Goal: Participate in discussion: Engage in conversation with other users on a specific topic

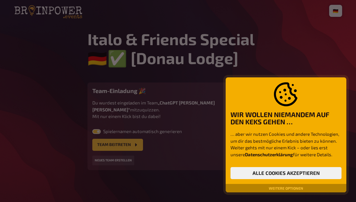
click at [308, 167] on button "Alle Cookies akzeptieren" at bounding box center [285, 173] width 111 height 12
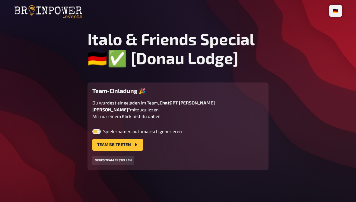
click at [126, 140] on button "Team beitreten" at bounding box center [117, 145] width 51 height 12
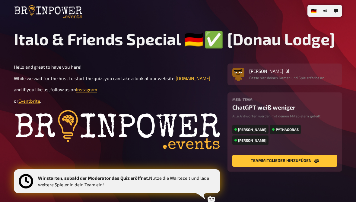
click at [304, 72] on div "[PERSON_NAME]" at bounding box center [287, 70] width 76 height 5
click at [272, 73] on span "[PERSON_NAME]" at bounding box center [266, 70] width 34 height 5
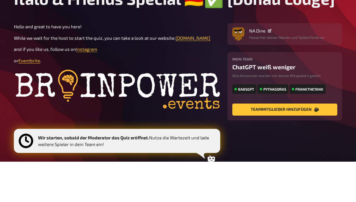
click at [333, 30] on main "Italo & Friends Special 🇩🇪✅ [Donau Lodge] Hello and great to have you here! Whi…" at bounding box center [178, 127] width 328 height 194
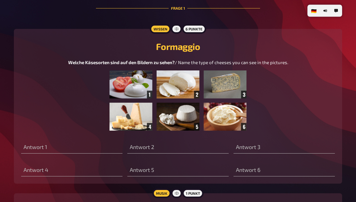
scroll to position [193, 0]
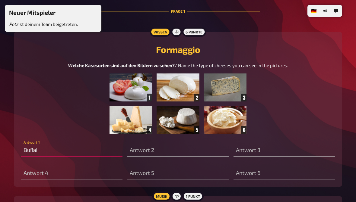
type input "Buffalo"
type input "Parm"
type input "Buffal"
type input "Parme"
type input "Buff"
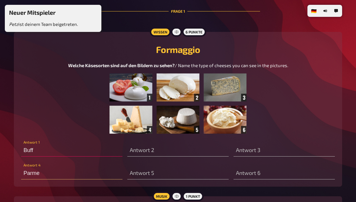
type input "Parmes"
type input "Buf"
type input "Parmesan"
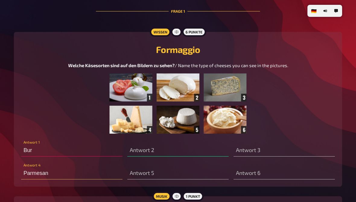
type input "Bura"
type input "M"
type input "Burat"
type input "Mo"
type input "Burata"
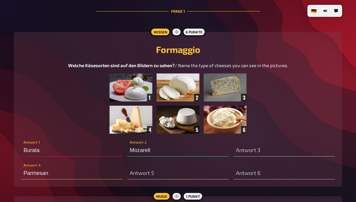
type input "Mozarella"
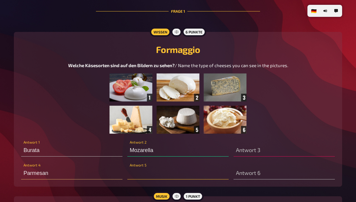
click at [186, 174] on input "text" at bounding box center [177, 174] width 101 height 12
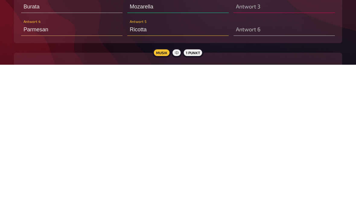
type input "Ricotta"
click at [284, 161] on input "text" at bounding box center [283, 167] width 101 height 12
type input "Stracc"
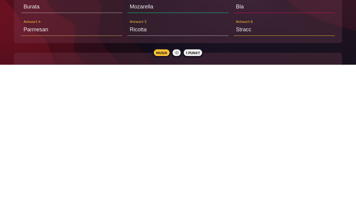
type input "Bl"
type input "Stracci"
type input "Go"
type input "Straccia"
type input "Gor"
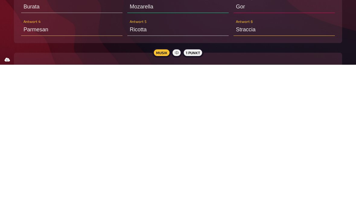
type input "Straccian"
type input "Gorg"
type input "Stracciano"
type input "Gorgonzola"
type input "C"
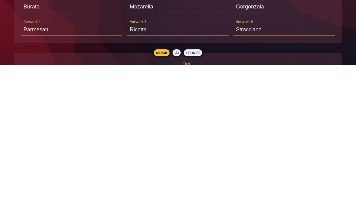
type input "B"
type input "Stracciano"
click at [61, 138] on input "Burata" at bounding box center [71, 144] width 101 height 12
type input "Bura"
type input "V"
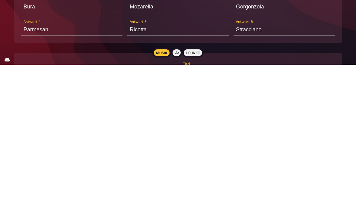
type input "Bur"
type input "Vol"
type input "Burrat"
type input "Volar"
type input "Burrata"
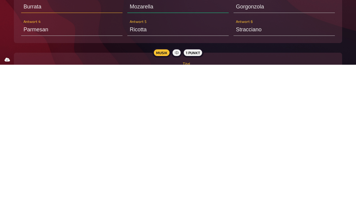
type input "Volare"
type input "Burrata"
click at [193, 161] on input "Ricotta" at bounding box center [177, 167] width 101 height 12
type input "R"
type input "[PERSON_NAME]"
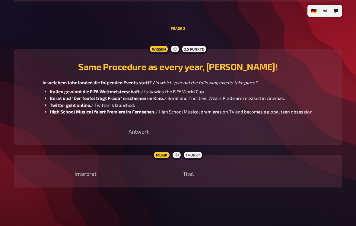
scroll to position [424, 0]
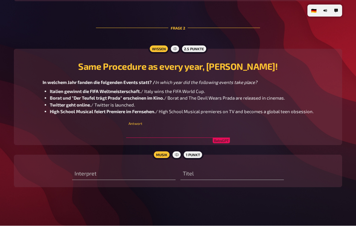
click at [139, 129] on input "text" at bounding box center [177, 132] width 103 height 12
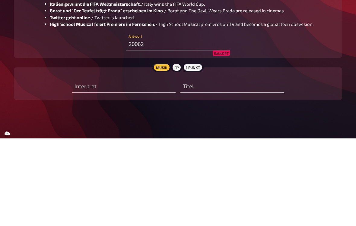
type input "2006"
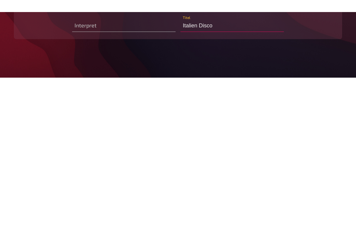
scroll to position [448, 0]
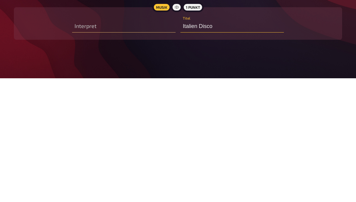
click at [197, 144] on input "Italien Disco" at bounding box center [231, 150] width 103 height 12
click at [194, 144] on input "Italien Disco" at bounding box center [231, 150] width 103 height 12
type input "Italo Disco"
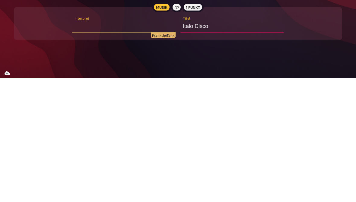
click at [150, 144] on input "text" at bounding box center [123, 150] width 103 height 12
type input "F"
type input "[PERSON_NAME]"
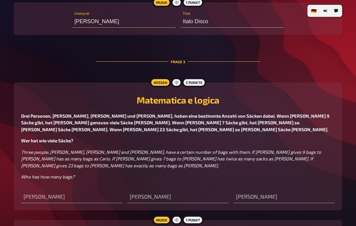
scroll to position [613, 0]
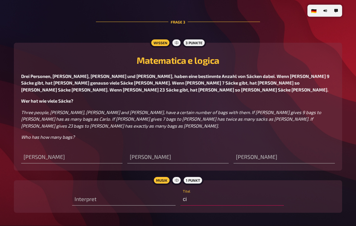
type input "cia"
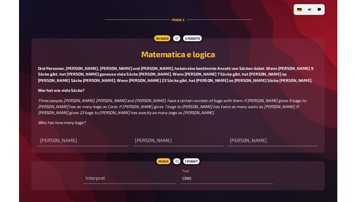
scroll to position [0, 0]
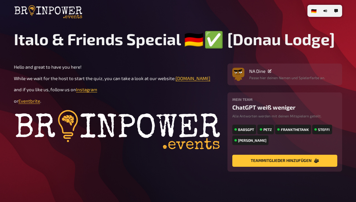
type input "Burrata"
type input "Mozarella"
type input "Gorgonzola"
type input "Parmesan"
type input "Ricotta"
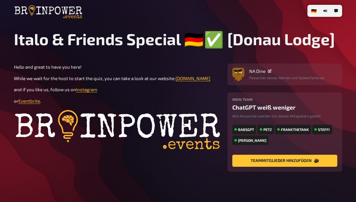
type input "Stracciano"
type input "[PERSON_NAME]"
type input "Volare"
type input "2006"
type input "[PERSON_NAME]"
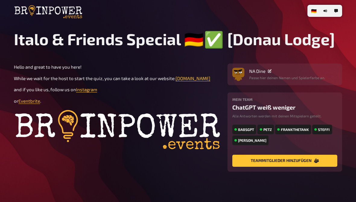
type input "Italo Disco"
type input "107"
type input "89"
type input "43"
type input "[PERSON_NAME]"
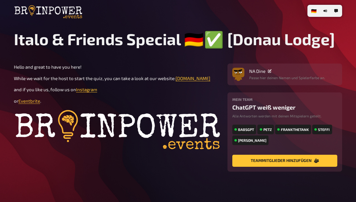
type input "Pasta Carbonara"
type input "Tiramisu"
type input "Spaghetti bolognese"
type input "[PERSON_NAME]"
type input "Gloria"
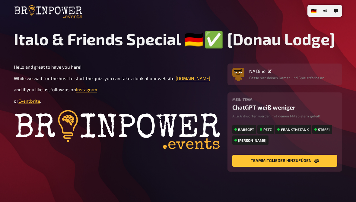
type input "[PERSON_NAME]"
type input "A lasse mi fanfare"
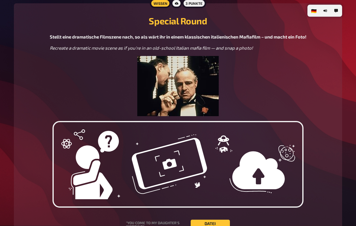
scroll to position [1069, 0]
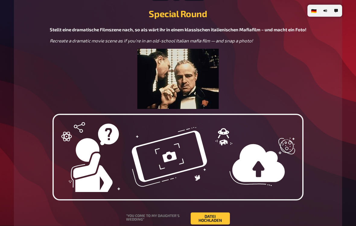
click at [184, 150] on img at bounding box center [177, 157] width 251 height 87
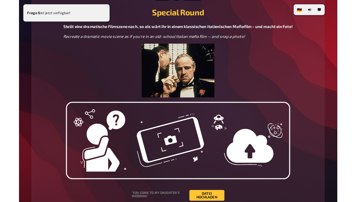
scroll to position [1093, 0]
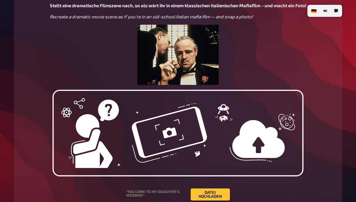
click at [186, 127] on img at bounding box center [177, 133] width 251 height 87
click at [168, 126] on img at bounding box center [177, 133] width 251 height 87
click at [211, 192] on button "Datei hochladen" at bounding box center [209, 195] width 39 height 12
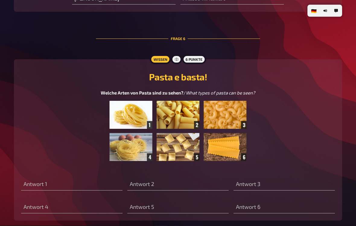
scroll to position [1336, 0]
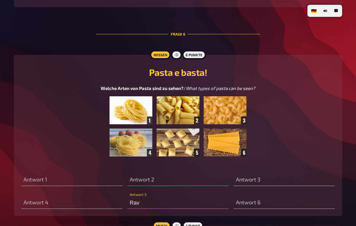
type input "[PERSON_NAME]"
type input "F"
type input "Raviol"
type input "Fussi"
type input "Ravioli"
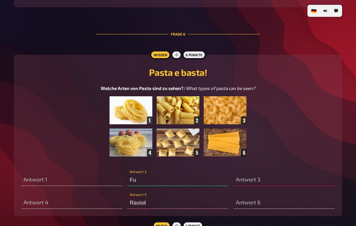
type input "F"
type input "P"
type input "Penne"
type input "Felici"
type input "Fu"
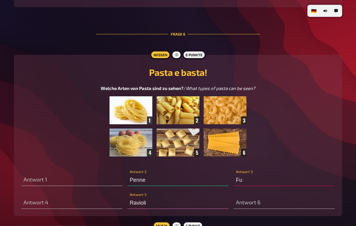
type input "Felicit"
type input "Fusil"
type input "[PERSON_NAME]"
type input "F"
type input "H"
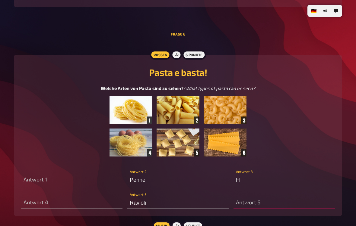
type input "L"
type input "Hör"
type input "Lasa"
type input "Hörnch"
type input "Lasag"
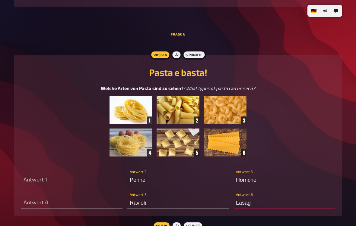
type input "Hörnchn"
type input "Lasagneb"
type input "Hörnch"
type input "Lasagnebla"
type input "Hörnchen"
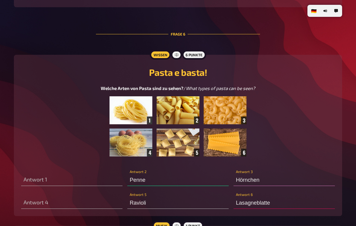
type input "Lasagneblatter"
type input "Tagliatelle"
type input "Lasagneblätter"
type input "[PERSON_NAME]"
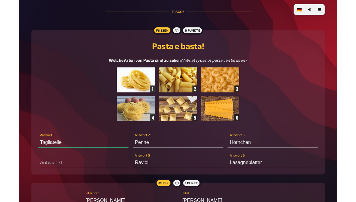
scroll to position [1363, 0]
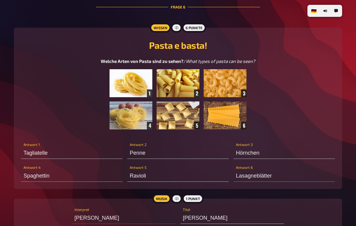
type input "Spaghettini"
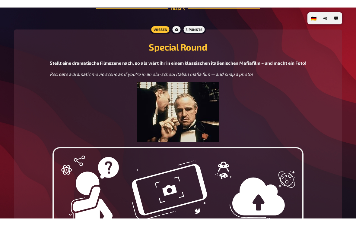
scroll to position [1028, 0]
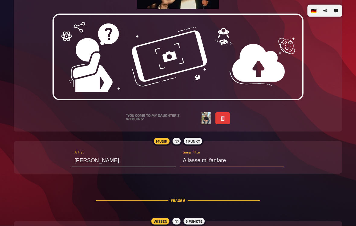
type input "Lasagne"
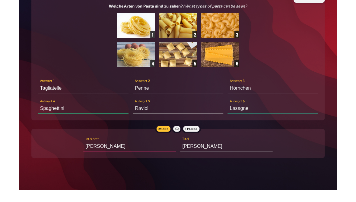
scroll to position [1428, 0]
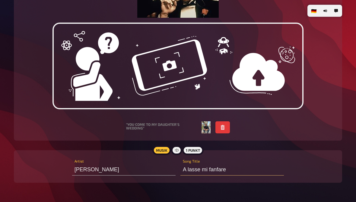
type input "H"
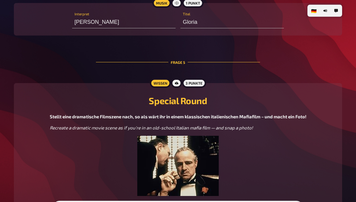
scroll to position [982, 0]
type input "Maccharoni"
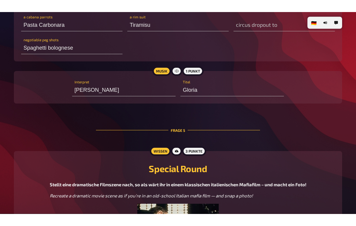
scroll to position [925, 0]
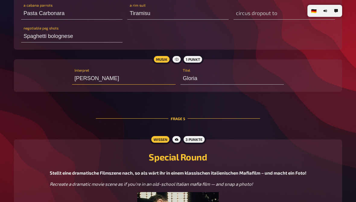
click at [74, 73] on input "[PERSON_NAME]" at bounding box center [123, 79] width 103 height 12
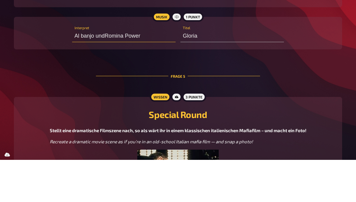
type input "Al banjo und [PERSON_NAME]"
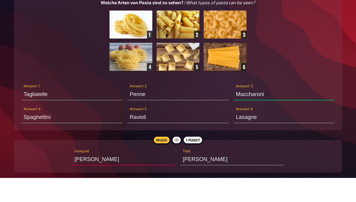
scroll to position [1422, 0]
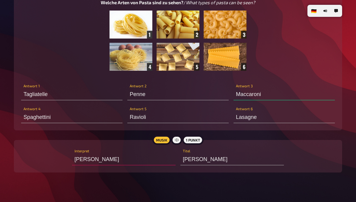
type input "Maccharoni"
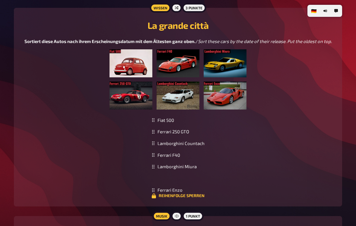
scroll to position [1636, 0]
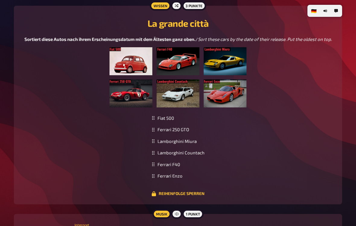
type input "[PERSON_NAME]"
type input "Ba"
type input "Baila"
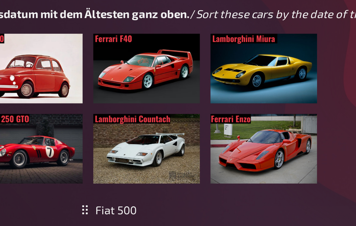
type input "Al banjo und [PERSON_NAME]"
click at [123, 47] on img at bounding box center [177, 77] width 137 height 60
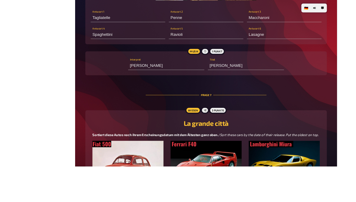
scroll to position [1568, 0]
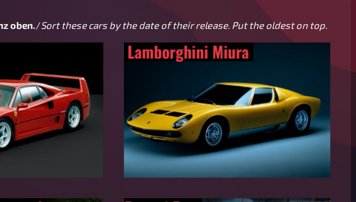
click at [117, 116] on img at bounding box center [178, 184] width 309 height 136
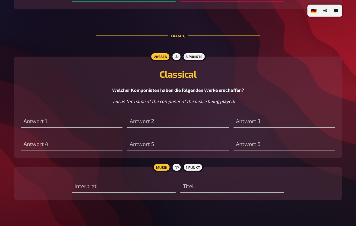
scroll to position [1874, 0]
type input "S"
type input "Vi"
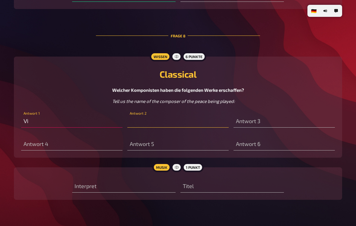
click at [177, 116] on input "text" at bounding box center [177, 122] width 101 height 12
click at [187, 116] on input "text" at bounding box center [177, 122] width 101 height 12
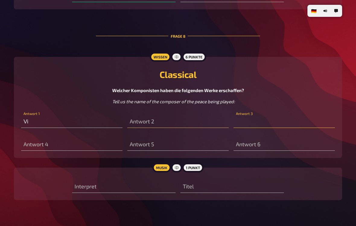
click at [281, 118] on input "text" at bounding box center [283, 122] width 101 height 12
click at [277, 119] on input "text" at bounding box center [283, 122] width 101 height 12
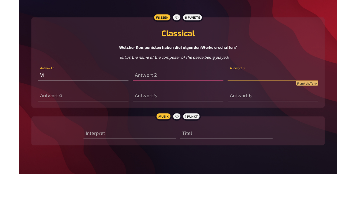
scroll to position [1884, 0]
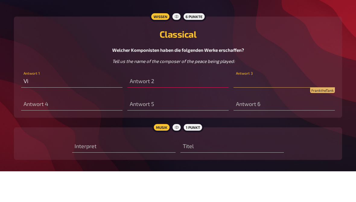
click at [253, 106] on input "text" at bounding box center [283, 112] width 101 height 12
click at [250, 106] on input "text" at bounding box center [283, 112] width 101 height 12
click at [276, 106] on input "text" at bounding box center [283, 112] width 101 height 12
click at [266, 106] on input "text" at bounding box center [283, 112] width 101 height 12
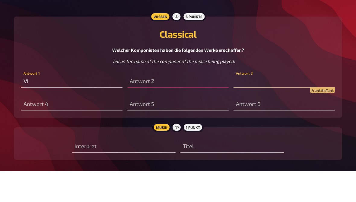
click at [264, 106] on input "text" at bounding box center [283, 112] width 101 height 12
type input "."
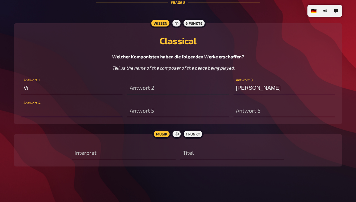
click at [68, 108] on input "text" at bounding box center [71, 111] width 101 height 12
type input "E"
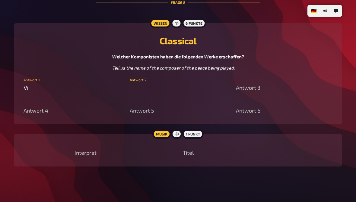
click at [154, 83] on input "text" at bounding box center [177, 88] width 101 height 12
click at [150, 88] on input "text" at bounding box center [177, 88] width 101 height 12
type input "[PERSON_NAME]"
type input "Viv"
type input "Pavarott"
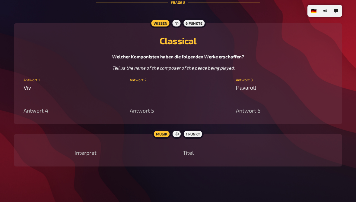
type input "Viva"
type input "[PERSON_NAME]"
click at [168, 90] on input "text" at bounding box center [177, 88] width 101 height 12
type input "[PERSON_NAME]"
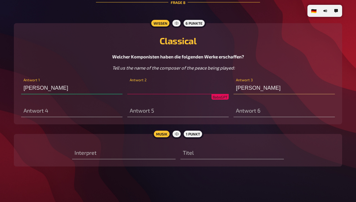
click at [176, 86] on input "text" at bounding box center [177, 88] width 101 height 12
type input "[PERSON_NAME]"
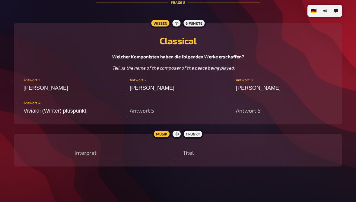
type input "Vivialdi (Winter) pluspunkt, h"
type input "Vivald"
type input "Vivialdi (Winter) pluspunkt, ha"
click at [71, 82] on input "Vivald" at bounding box center [71, 88] width 101 height 12
type input "Ver"
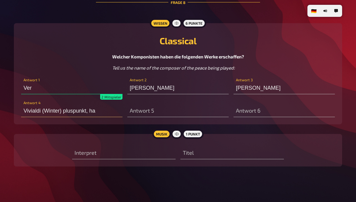
type input "Vivialdi (Winter) pluspunkt, ha?"
type input "Verdi"
click at [141, 85] on input "[PERSON_NAME]" at bounding box center [177, 88] width 101 height 12
click at [146, 84] on input "[PERSON_NAME]" at bounding box center [177, 88] width 101 height 12
type input "[PERSON_NAME] (Winter) pluspunkt, ha?"
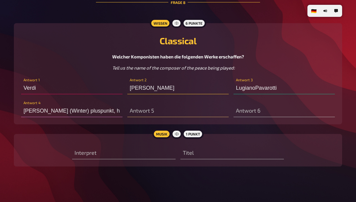
type input "[PERSON_NAME]"
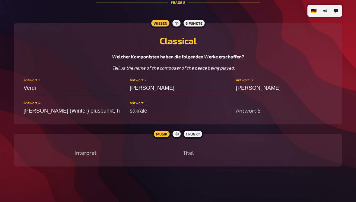
type input "sakrales"
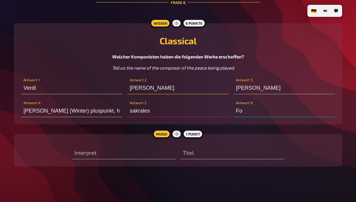
type input "F"
type input "STRAUSSI [PERSON_NAME]"
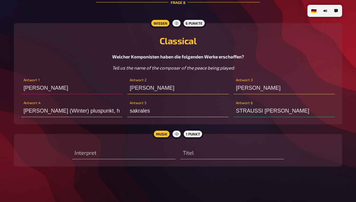
type input "Gioiseppe [PERSON_NAME]"
type input "[PERSON_NAME], hats g"
type input "[PERSON_NAME]"
click at [321, 86] on input "[PERSON_NAME], hats gesungen" at bounding box center [283, 88] width 101 height 12
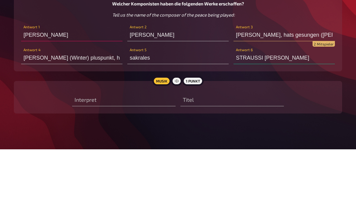
type input "[PERSON_NAME], hats gesungen ([PERSON_NAME])"
type input "s"
type input "Carmina burana"
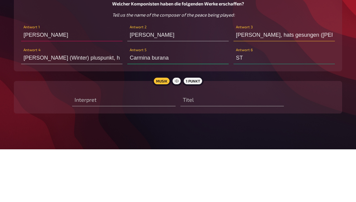
type input "S"
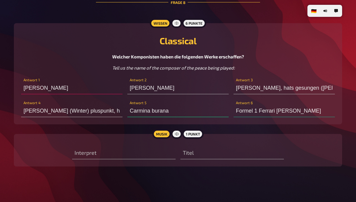
type input "Formel 1 Ferrari [PERSON_NAME]"
click at [113, 147] on input "text" at bounding box center [123, 153] width 103 height 12
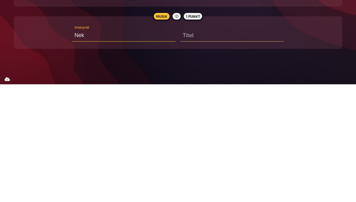
type input "Nek"
click at [245, 147] on input "text" at bounding box center [231, 153] width 103 height 12
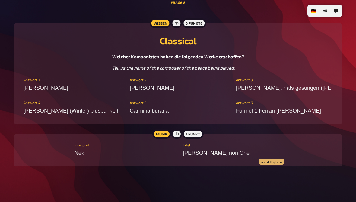
type input "[PERSON_NAME] non Che"
click at [114, 151] on input "Nek" at bounding box center [123, 153] width 103 height 12
click at [117, 151] on input "NEC" at bounding box center [123, 153] width 103 height 12
type input "NEk"
click at [140, 84] on input "[PERSON_NAME]" at bounding box center [177, 88] width 101 height 12
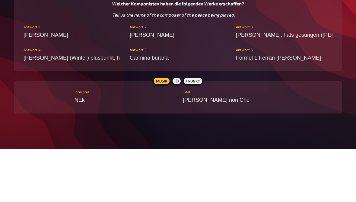
click at [139, 82] on input "[PERSON_NAME]" at bounding box center [177, 88] width 101 height 12
type input "[PERSON_NAME]"
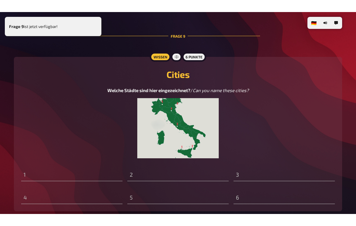
scroll to position [2053, 0]
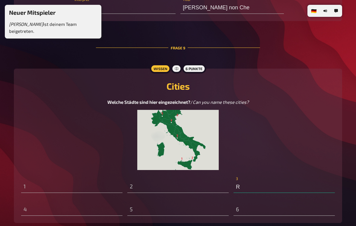
type input "Ro"
type input "Prosciutto crudo"
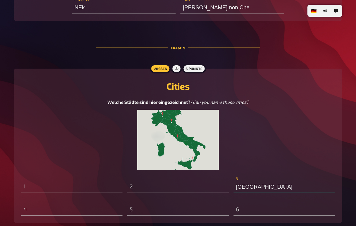
type input "Rom"
type input "[GEOGRAPHIC_DATA]"
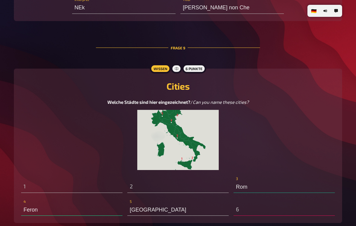
type input "Ferona"
type input "[GEOGRAPHIC_DATA]"
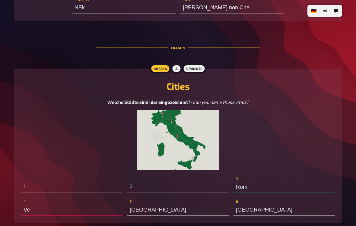
type input "V"
type input "[GEOGRAPHIC_DATA]"
type input "S"
type input "[GEOGRAPHIC_DATA]"
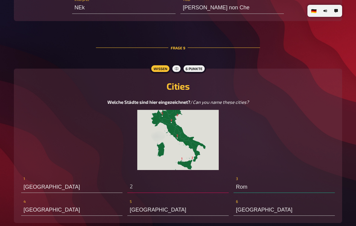
click at [175, 143] on img at bounding box center [177, 140] width 81 height 60
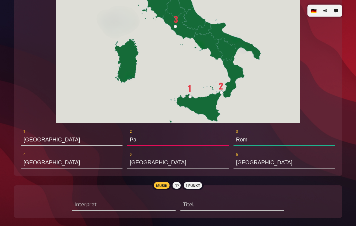
scroll to position [2221, 0]
type input "[GEOGRAPHIC_DATA]"
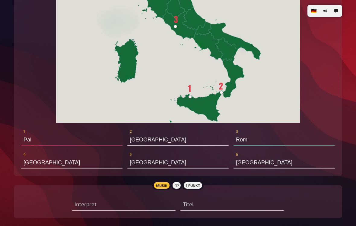
type input "P"
type input "S"
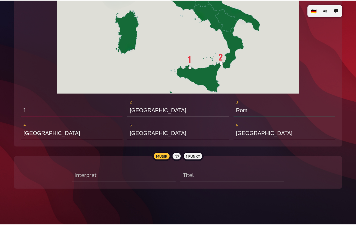
scroll to position [2250, 0]
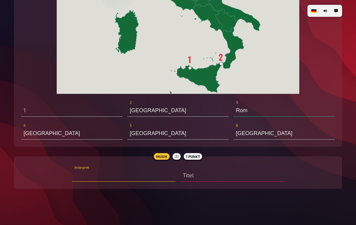
click at [126, 174] on input "text" at bounding box center [123, 176] width 103 height 12
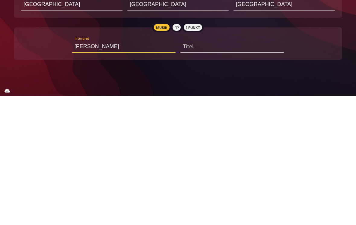
type input "[PERSON_NAME]"
type input "S"
type input "[PERSON_NAME]"
type input "Sc"
type input "[PERSON_NAME]"
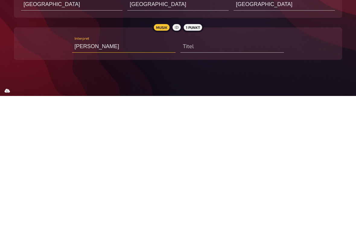
type input "Sci"
type input "[PERSON_NAME]"
type input "Scil"
type input "[PERSON_NAME]"
type input "Scilia"
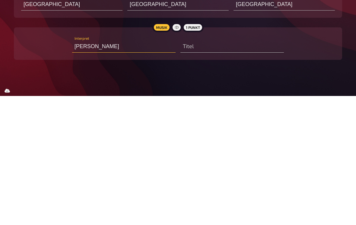
type input "[PERSON_NAME]"
click at [221, 170] on input "text" at bounding box center [231, 176] width 103 height 12
type input "[GEOGRAPHIC_DATA]"
type input "That’s"
type input "[GEOGRAPHIC_DATA]"
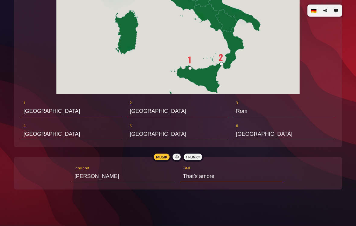
type input "That’s amore"
click at [63, 114] on input "[GEOGRAPHIC_DATA]" at bounding box center [71, 111] width 101 height 12
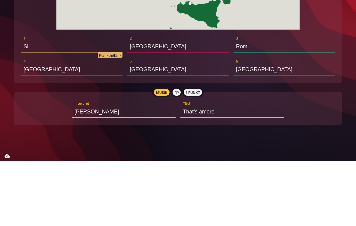
type input "S"
type input "[GEOGRAPHIC_DATA]"
type input "P"
type input "[GEOGRAPHIC_DATA]"
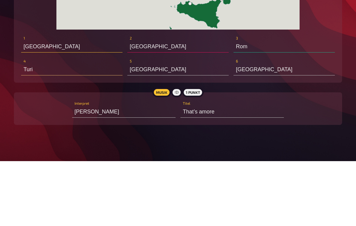
type input "T"
type input "Bolognaol"
type input "Sicili"
type input "[GEOGRAPHIC_DATA]"
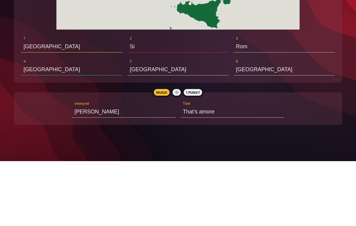
type input "S"
type input "Moretti"
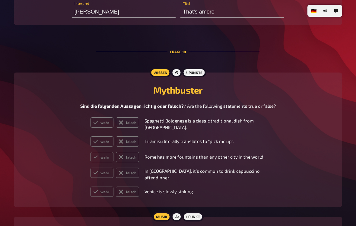
scroll to position [2416, 0]
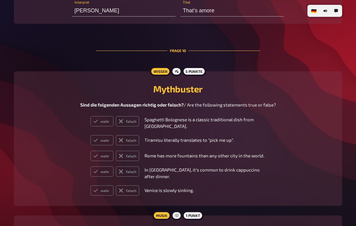
type input "[GEOGRAPHIC_DATA]"
click at [103, 116] on label "wahr" at bounding box center [101, 121] width 23 height 10
click at [90, 116] on input "wahr" at bounding box center [90, 116] width 0 height 0
radio input "true"
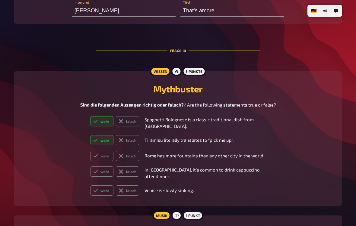
click at [134, 172] on label "falsch" at bounding box center [127, 172] width 23 height 10
click at [90, 167] on input "falsch" at bounding box center [90, 166] width 0 height 0
radio input "true"
click at [103, 186] on label "wahr" at bounding box center [101, 191] width 23 height 10
click at [90, 185] on input "wahr" at bounding box center [90, 185] width 0 height 0
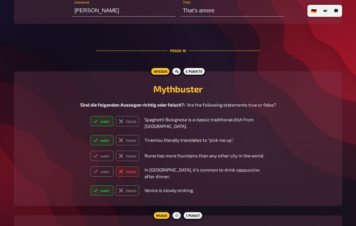
radio input "true"
radio input "false"
radio input "true"
radio input "false"
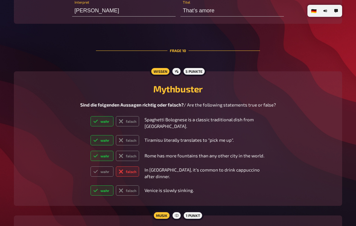
radio input "true"
radio input "false"
radio input "true"
type input "m"
type input "Manesqin"
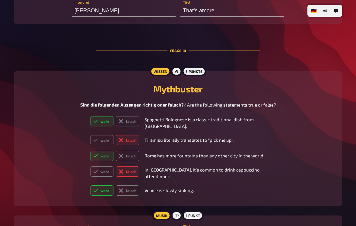
type input "Beggin"
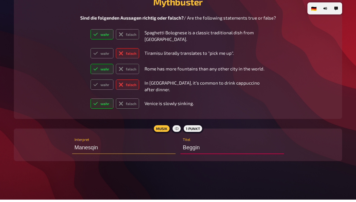
scroll to position [2476, 0]
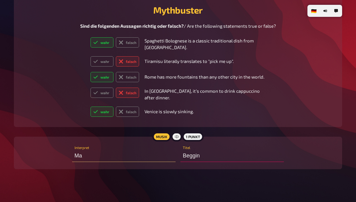
type input "M"
click at [107, 156] on input "text" at bounding box center [123, 156] width 103 height 12
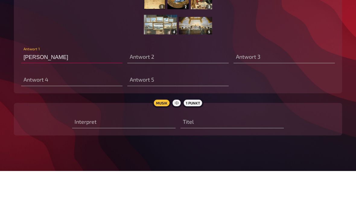
scroll to position [2721, 0]
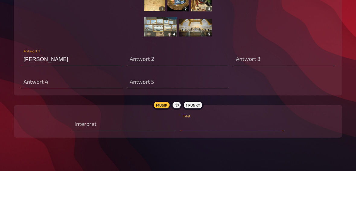
click at [231, 150] on input "text" at bounding box center [231, 156] width 103 height 12
click at [229, 150] on input "text" at bounding box center [231, 156] width 103 height 12
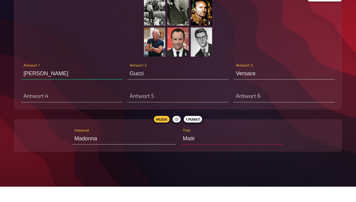
scroll to position [3123, 0]
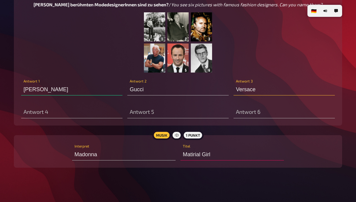
click at [234, 83] on input "Versace" at bounding box center [283, 89] width 101 height 12
click at [236, 85] on input "Versace" at bounding box center [283, 89] width 101 height 12
click at [250, 88] on input "Versace" at bounding box center [283, 89] width 101 height 12
click at [236, 85] on input "Versace" at bounding box center [283, 89] width 101 height 12
click at [257, 88] on input "Versace" at bounding box center [283, 89] width 101 height 12
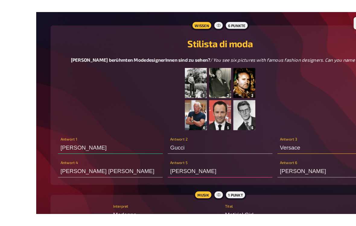
scroll to position [3081, 0]
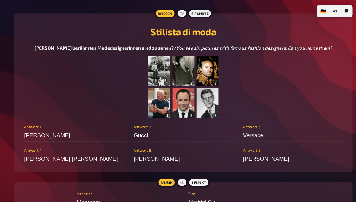
click at [234, 128] on input "Versace" at bounding box center [283, 131] width 101 height 12
click at [247, 128] on input "Versace" at bounding box center [283, 131] width 101 height 12
click at [270, 125] on input "Versace" at bounding box center [283, 131] width 101 height 12
click at [273, 129] on input "Versace" at bounding box center [283, 131] width 101 height 12
click at [267, 126] on input "Versace" at bounding box center [283, 131] width 101 height 12
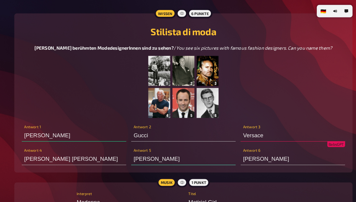
click at [247, 126] on input "Versace" at bounding box center [283, 131] width 101 height 12
click at [247, 131] on input "Versace" at bounding box center [283, 131] width 101 height 12
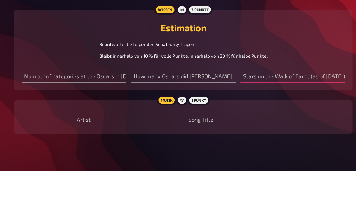
scroll to position [3292, 0]
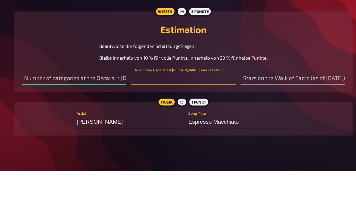
click at [188, 106] on input "number" at bounding box center [177, 112] width 101 height 12
click at [195, 106] on input "number" at bounding box center [177, 112] width 101 height 12
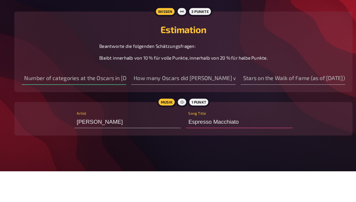
click at [259, 135] on div "Musik 1 Punkt [PERSON_NAME] Artist Espresso Macchiato Song Title 2 Mitspieler" at bounding box center [178, 151] width 328 height 33
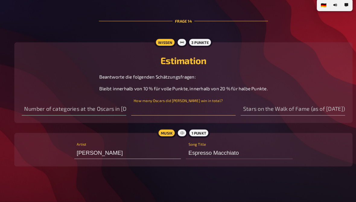
click at [192, 106] on input "number" at bounding box center [177, 112] width 101 height 12
click at [187, 106] on input "number" at bounding box center [177, 112] width 101 height 12
click at [191, 106] on input "number" at bounding box center [177, 112] width 101 height 12
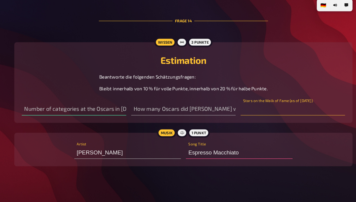
click at [278, 106] on input "number" at bounding box center [283, 112] width 101 height 12
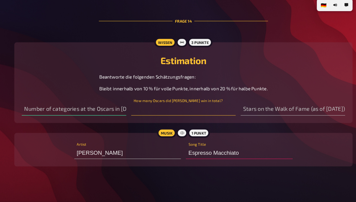
click at [188, 106] on input "number" at bounding box center [177, 112] width 101 height 12
click at [177, 106] on input "number" at bounding box center [177, 112] width 101 height 12
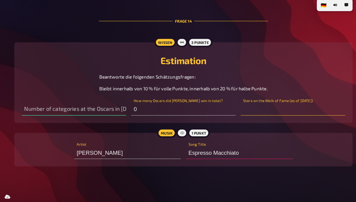
click at [285, 106] on input "number" at bounding box center [283, 112] width 101 height 12
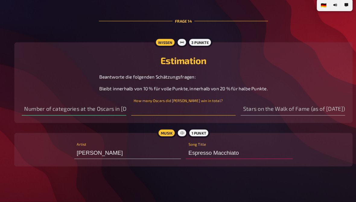
click at [204, 106] on input "number" at bounding box center [177, 112] width 101 height 12
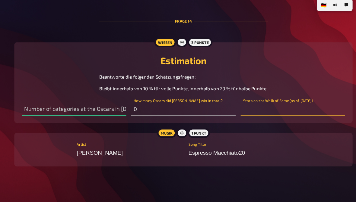
click at [291, 106] on input "number" at bounding box center [283, 112] width 101 height 12
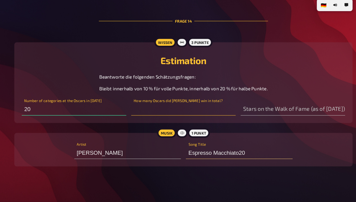
click at [194, 106] on input "number" at bounding box center [177, 112] width 101 height 12
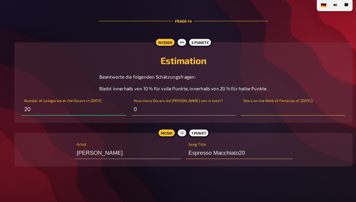
click at [320, 106] on input "number" at bounding box center [283, 112] width 101 height 12
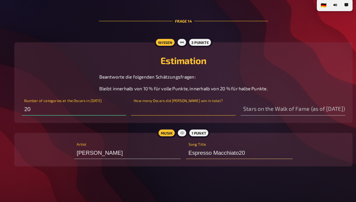
click at [211, 106] on input "number" at bounding box center [177, 112] width 101 height 12
click at [227, 29] on div "Frage 14" at bounding box center [178, 26] width 164 height 34
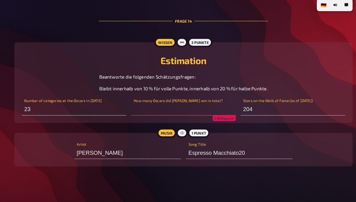
click at [154, 106] on input "number" at bounding box center [177, 112] width 101 height 12
click at [280, 142] on div "Espresso Macchiato20 Song Title" at bounding box center [231, 151] width 103 height 18
click at [283, 148] on input "Espresso Macchiato20" at bounding box center [231, 154] width 103 height 12
click at [153, 106] on input "93" at bounding box center [177, 112] width 101 height 12
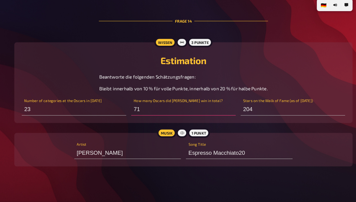
click at [302, 59] on h2 "Estimation" at bounding box center [177, 64] width 313 height 11
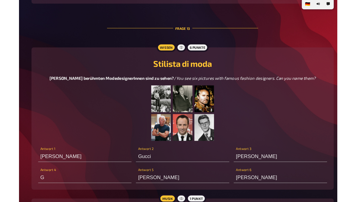
scroll to position [2958, 0]
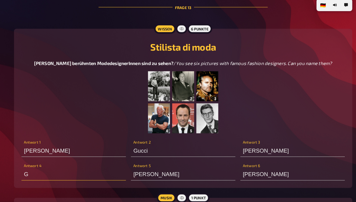
click at [61, 169] on input "G" at bounding box center [71, 175] width 101 height 12
click at [103, 86] on figure at bounding box center [177, 105] width 289 height 60
click at [73, 169] on input "G" at bounding box center [71, 175] width 101 height 12
click at [253, 146] on input "[PERSON_NAME]" at bounding box center [283, 152] width 101 height 12
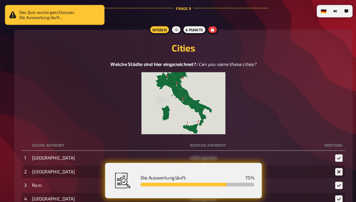
scroll to position [3142, 0]
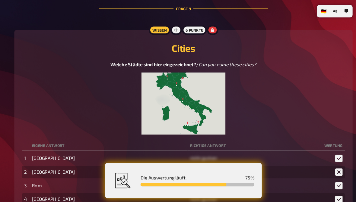
click at [312, 188] on td at bounding box center [323, 194] width 23 height 12
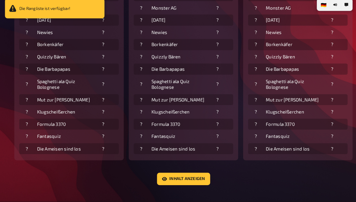
scroll to position [330, 0]
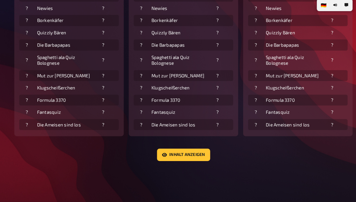
click at [60, 10] on div "Die Rangliste ist verfügbar!" at bounding box center [53, 16] width 96 height 22
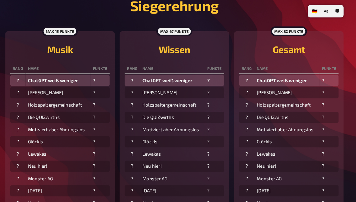
scroll to position [146, 0]
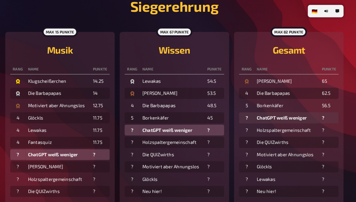
click at [215, 90] on td "53.5" at bounding box center [216, 90] width 19 height 11
click at [102, 143] on td "11.75" at bounding box center [105, 138] width 19 height 11
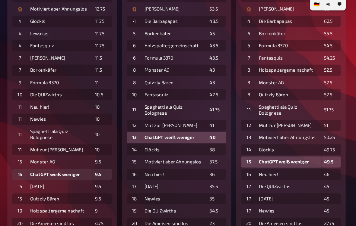
scroll to position [236, 0]
